Goal: Information Seeking & Learning: Learn about a topic

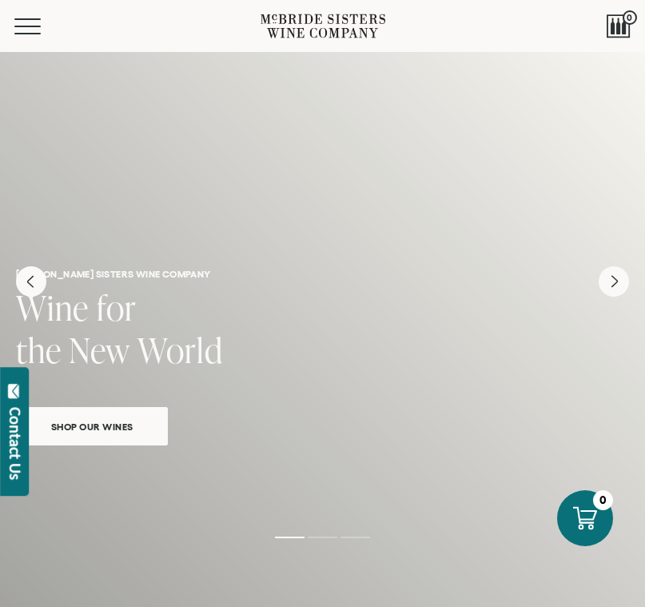
click at [31, 40] on div "Menu" at bounding box center [137, 26] width 246 height 52
click at [31, 31] on button "Menu" at bounding box center [43, 26] width 58 height 16
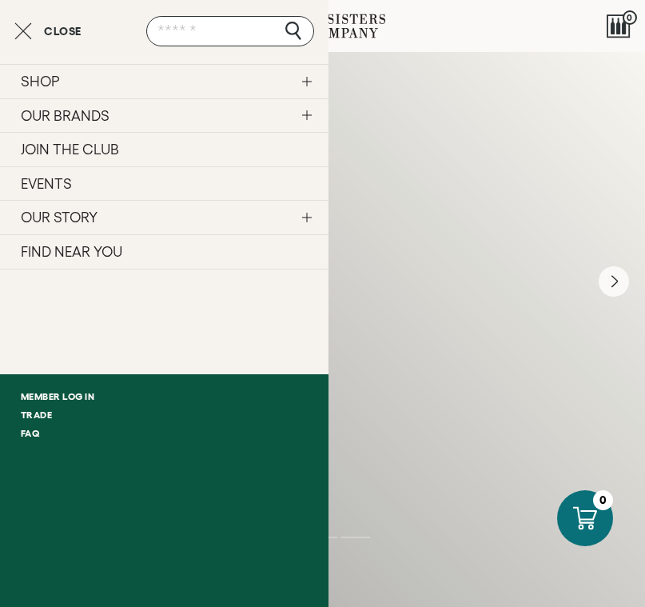
click at [304, 215] on link "OUR STORY" at bounding box center [164, 217] width 328 height 34
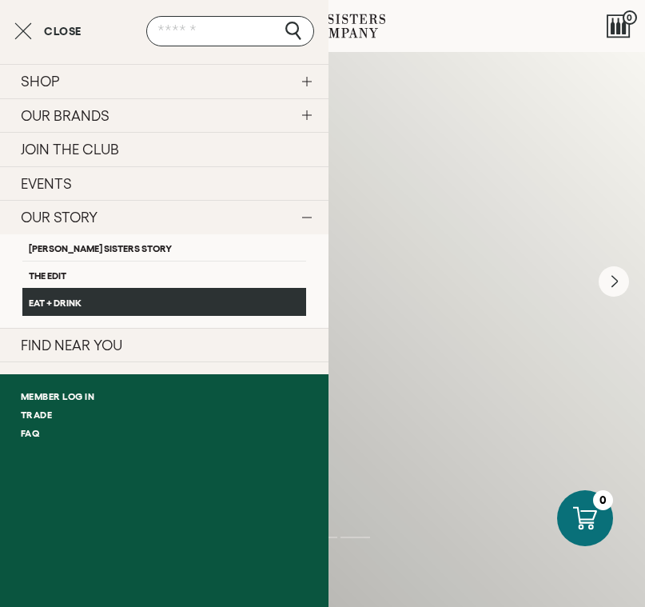
click at [65, 292] on link "Eat + Drink" at bounding box center [164, 301] width 284 height 27
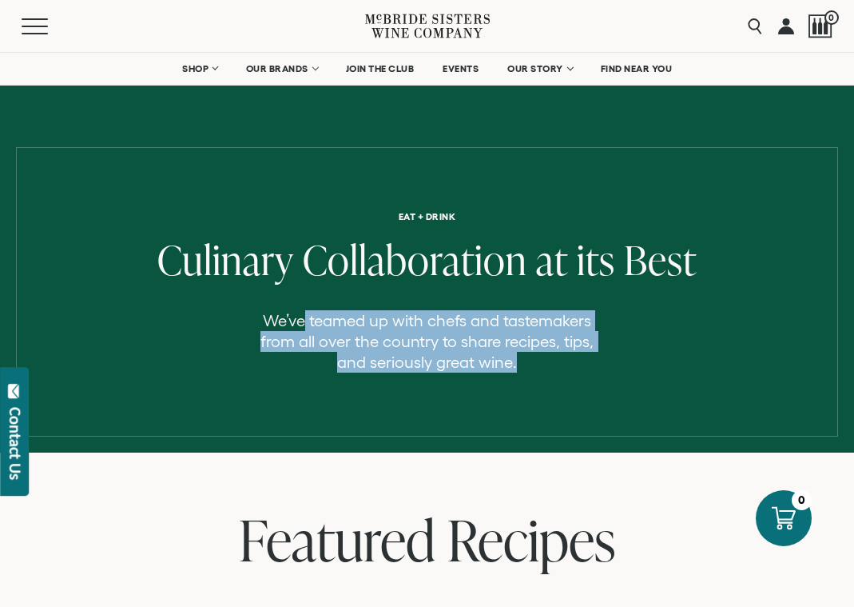
drag, startPoint x: 513, startPoint y: 369, endPoint x: 304, endPoint y: 310, distance: 217.6
click at [304, 310] on p "We’ve teamed up with chefs and tastemakers from all over the country to share r…" at bounding box center [427, 341] width 345 height 62
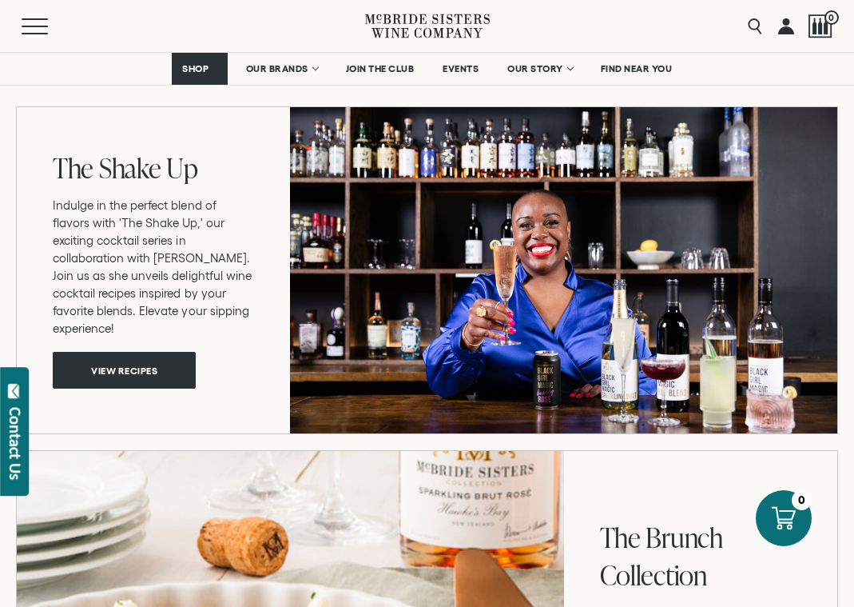
scroll to position [1096, 0]
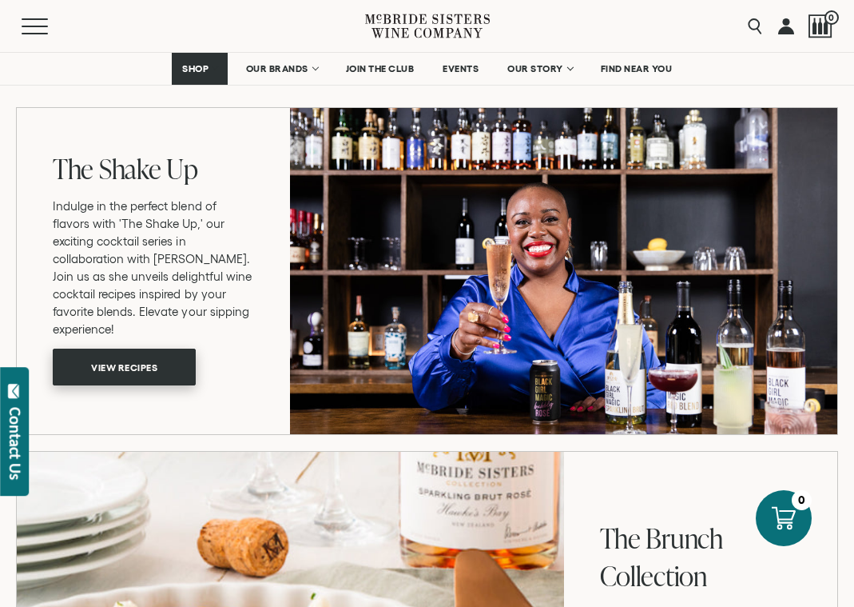
click at [144, 372] on span "View recipes" at bounding box center [124, 366] width 122 height 31
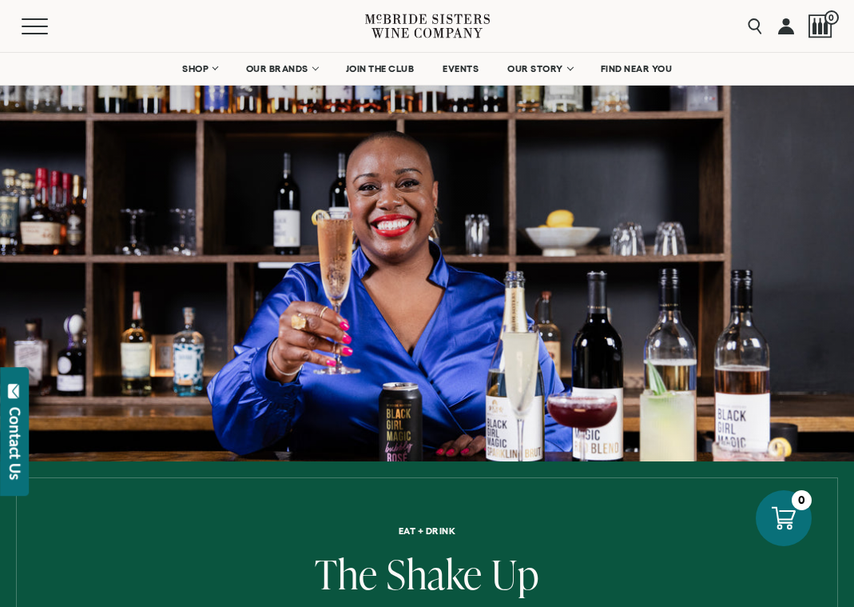
click at [672, 25] on div "Menu Search 0" at bounding box center [427, 26] width 854 height 52
